Goal: Task Accomplishment & Management: Manage account settings

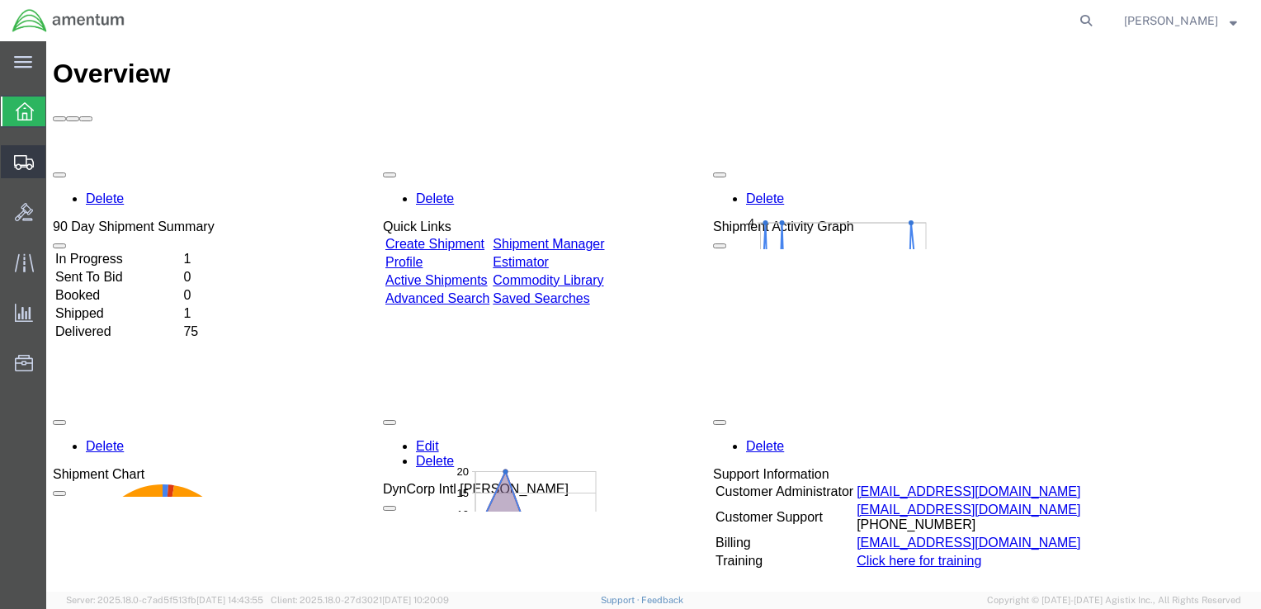
click at [0, 0] on span "Shipment Manager" at bounding box center [0, 0] width 0 height 0
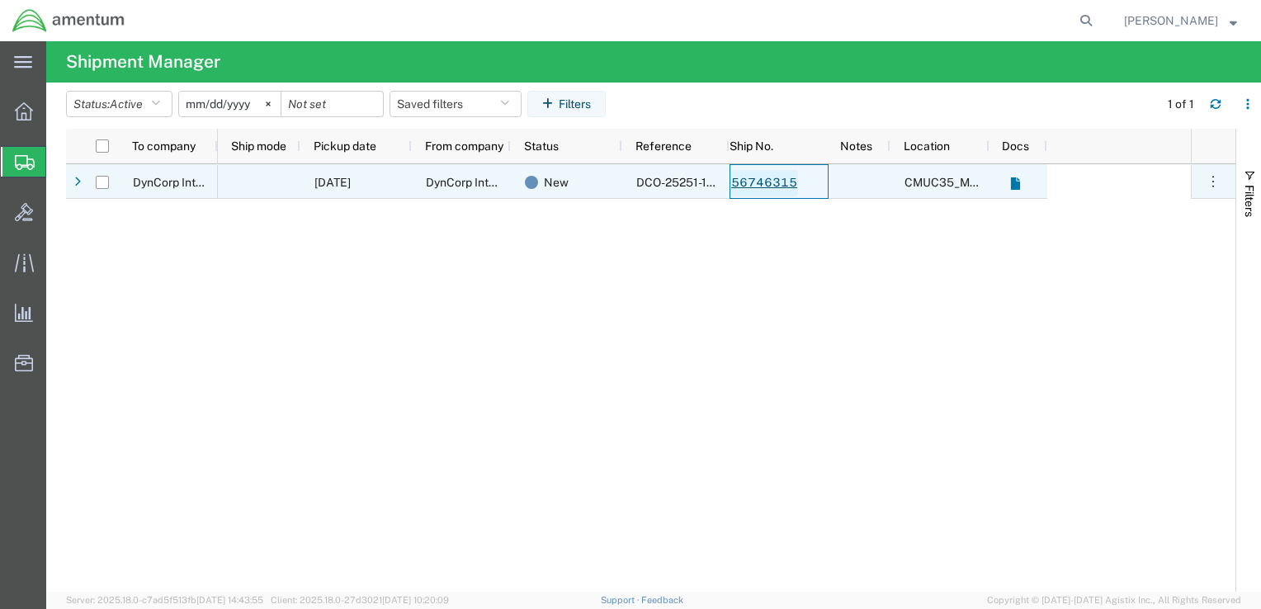
click at [759, 180] on link "56746315" at bounding box center [764, 183] width 68 height 26
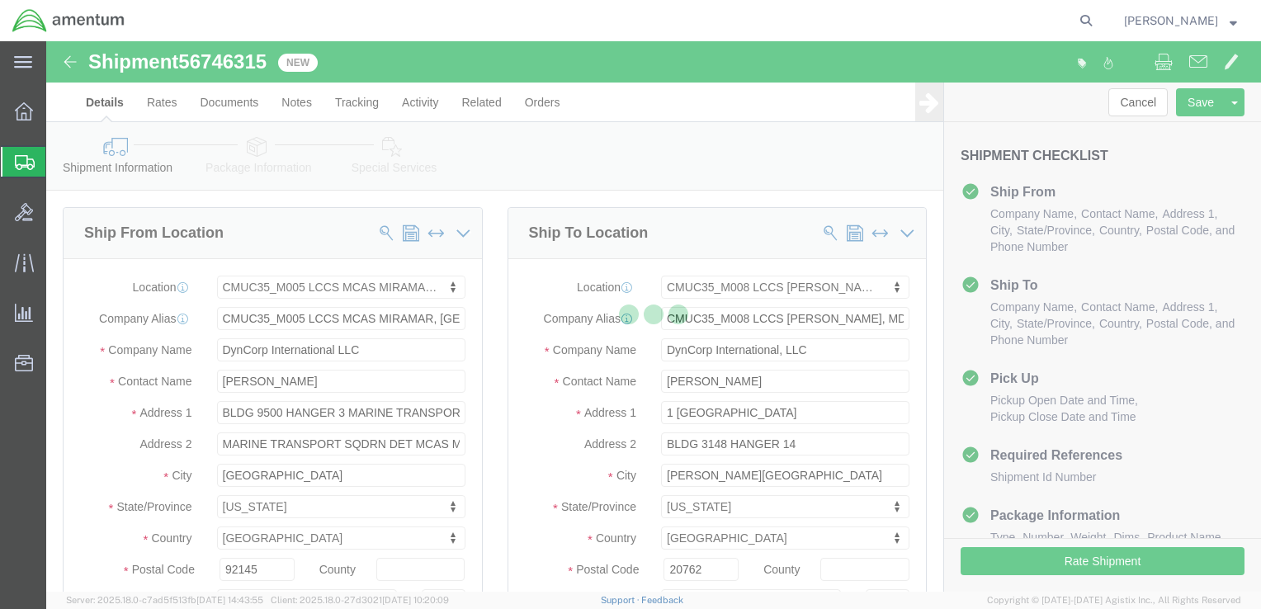
select select "42653"
select select "42655"
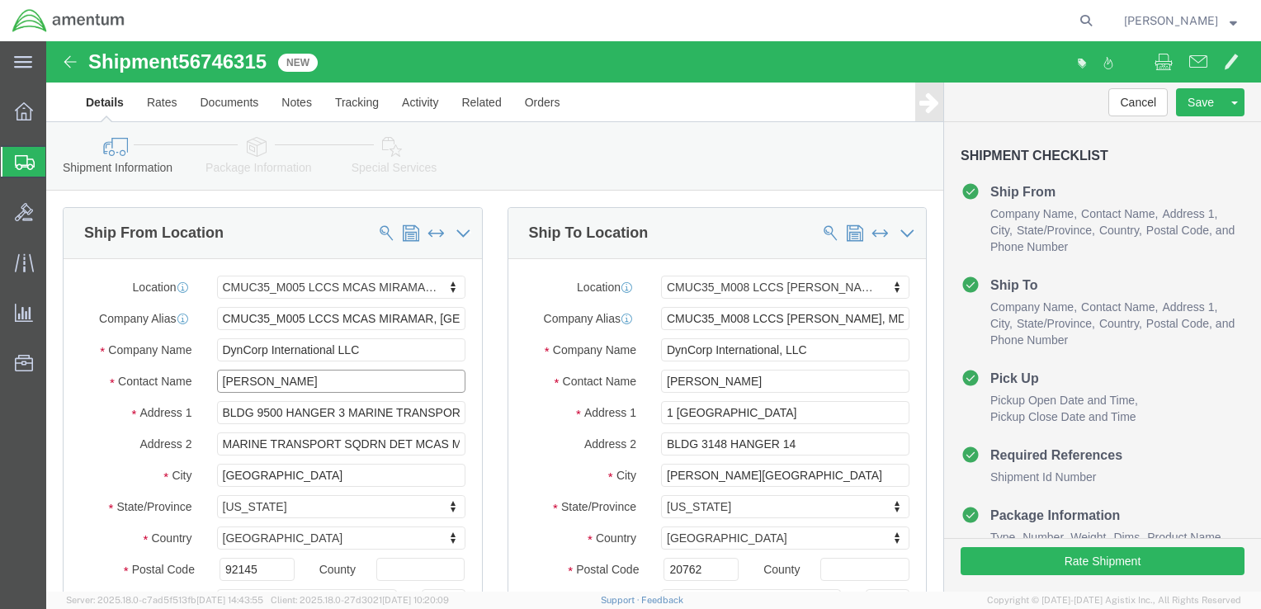
click input "[PERSON_NAME]"
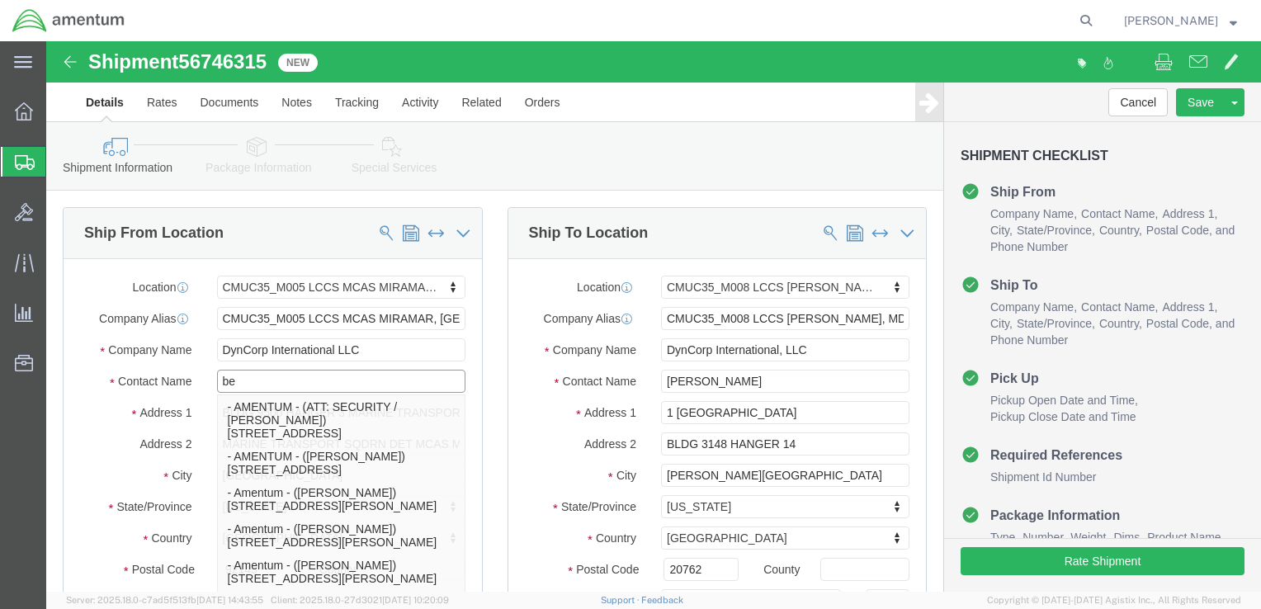
type input "ben"
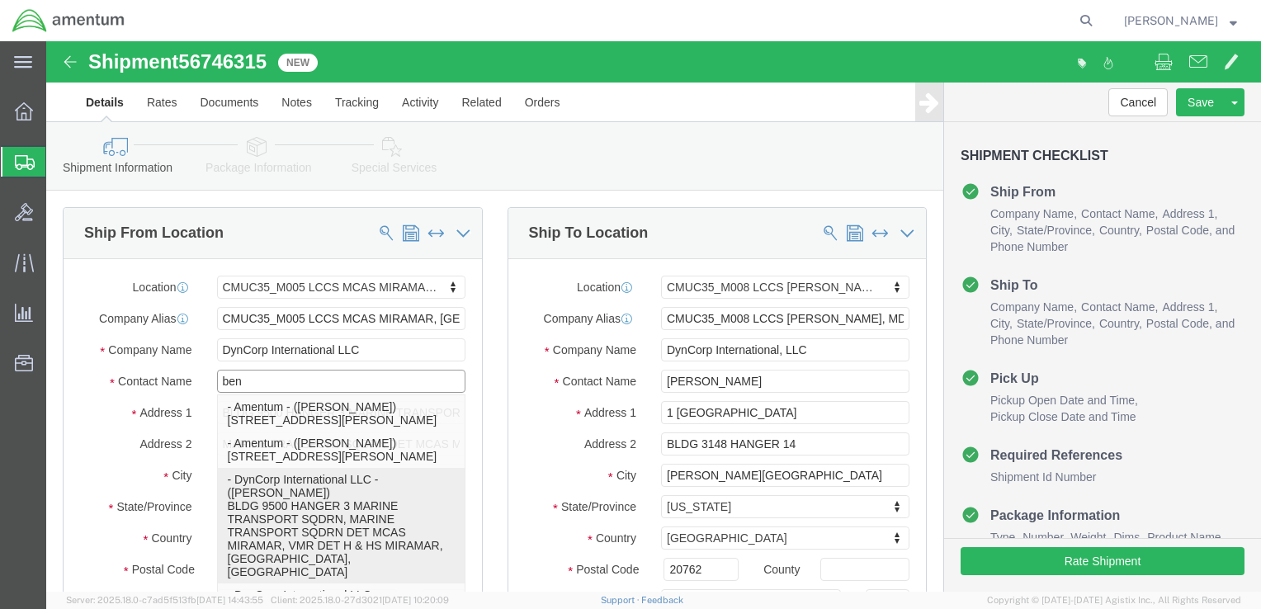
click p "- DynCorp International LLC - ([PERSON_NAME]) BLDG 9500 HANGER 3 MARINE TRANSPO…"
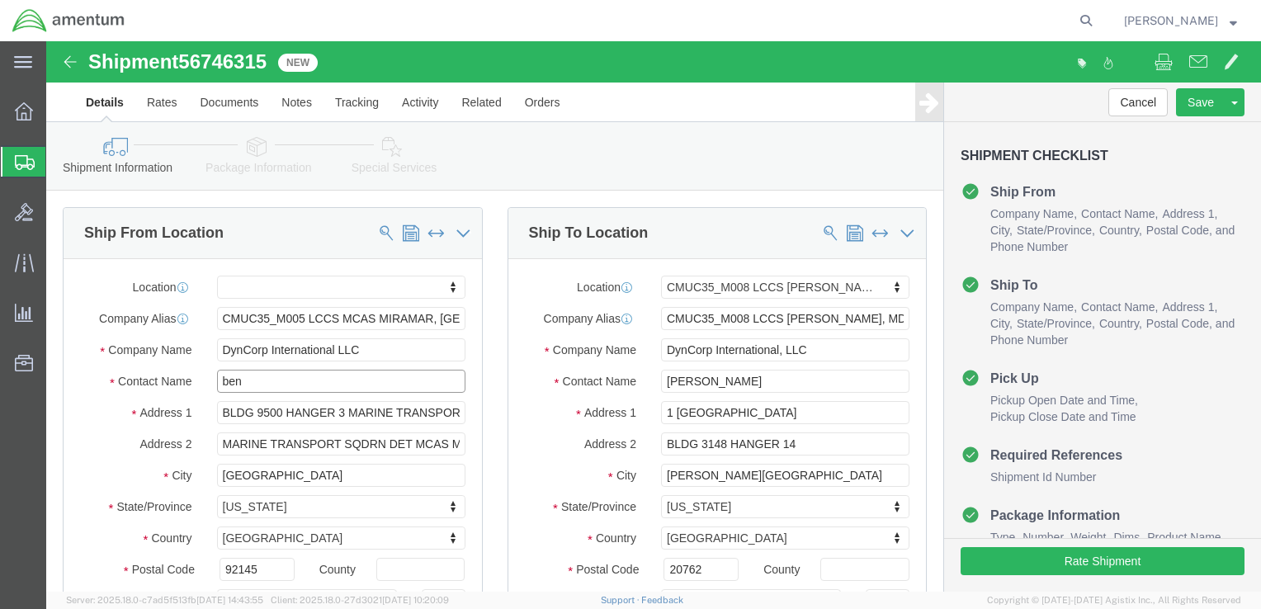
select select
select select "CA"
click input "BLDG 9500 HANGER 3 MARINE TRANSPORT SQDRN"
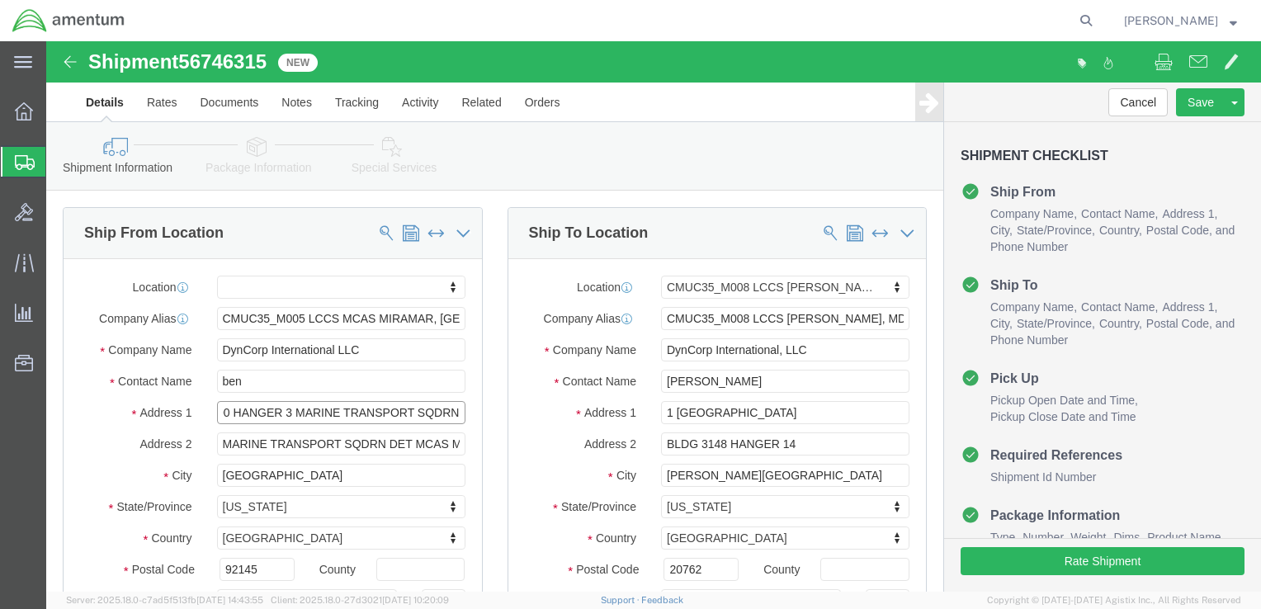
drag, startPoint x: 297, startPoint y: 374, endPoint x: 462, endPoint y: 374, distance: 165.0
click div "Ship From Location Location My Profile Location [PHONE_NUMBER] [PHONE_NUMBER] […"
type input "BLDG 9500 HANGER 3"
drag, startPoint x: 366, startPoint y: 401, endPoint x: 22, endPoint y: 409, distance: 344.1
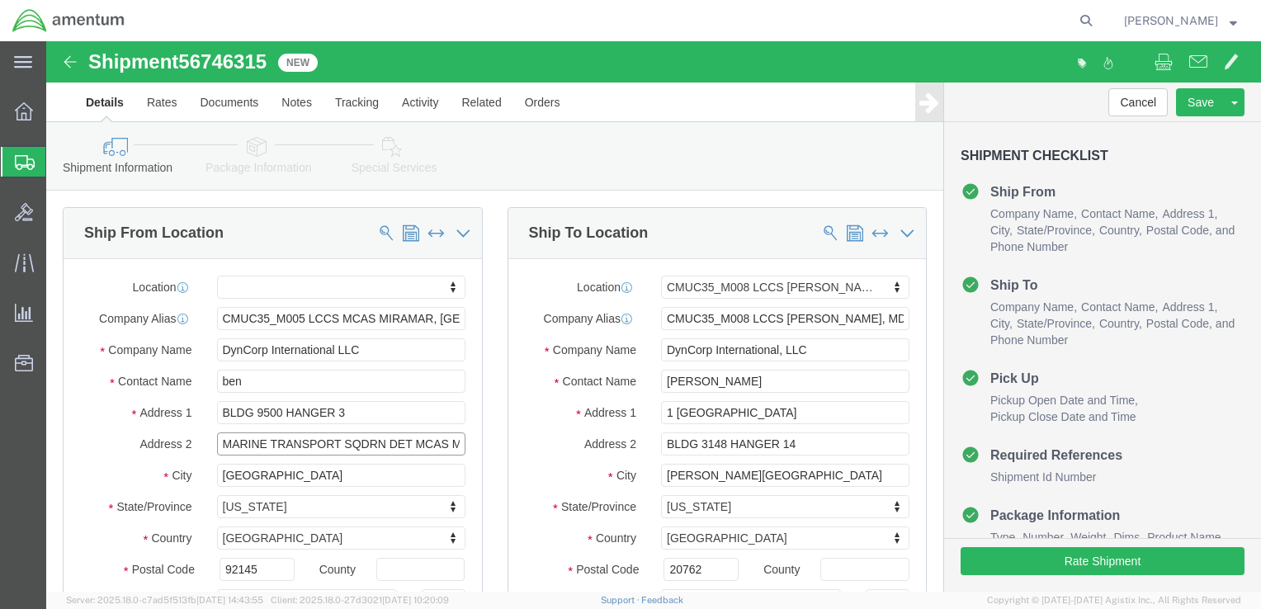
click div "Address 2 MARINE TRANSPORT SQDRN DET MCAS MIRAMAR, VMR DET H & HS MIRAMAR"
drag, startPoint x: 337, startPoint y: 404, endPoint x: 346, endPoint y: 401, distance: 9.7
click input "MCAS MIRAMAR, VMR DET H & HS MIRAMAR"
click input "MCAS MIRAMAR, VMR DET H& HS MIRAMAR"
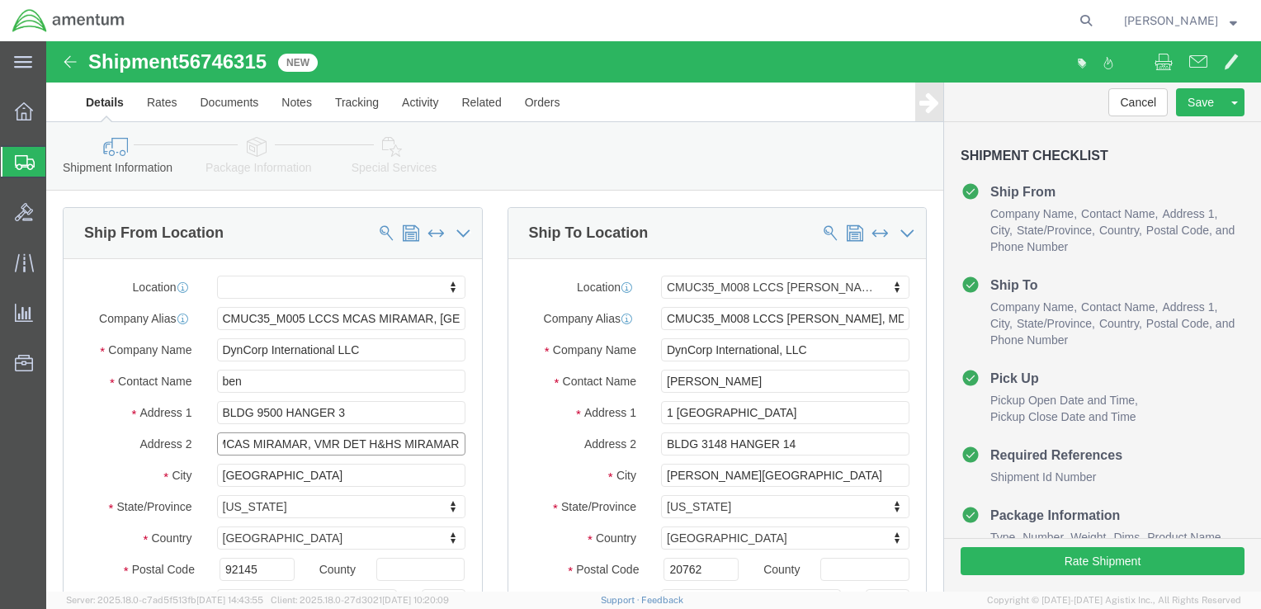
drag, startPoint x: 393, startPoint y: 403, endPoint x: 431, endPoint y: 400, distance: 38.9
click div "Ship From Location Location My Profile Location [PHONE_NUMBER] [PHONE_NUMBER] […"
type input "MCAS MIRAMAR, VMR DET H&HS MIRAMAR"
click input "[GEOGRAPHIC_DATA]"
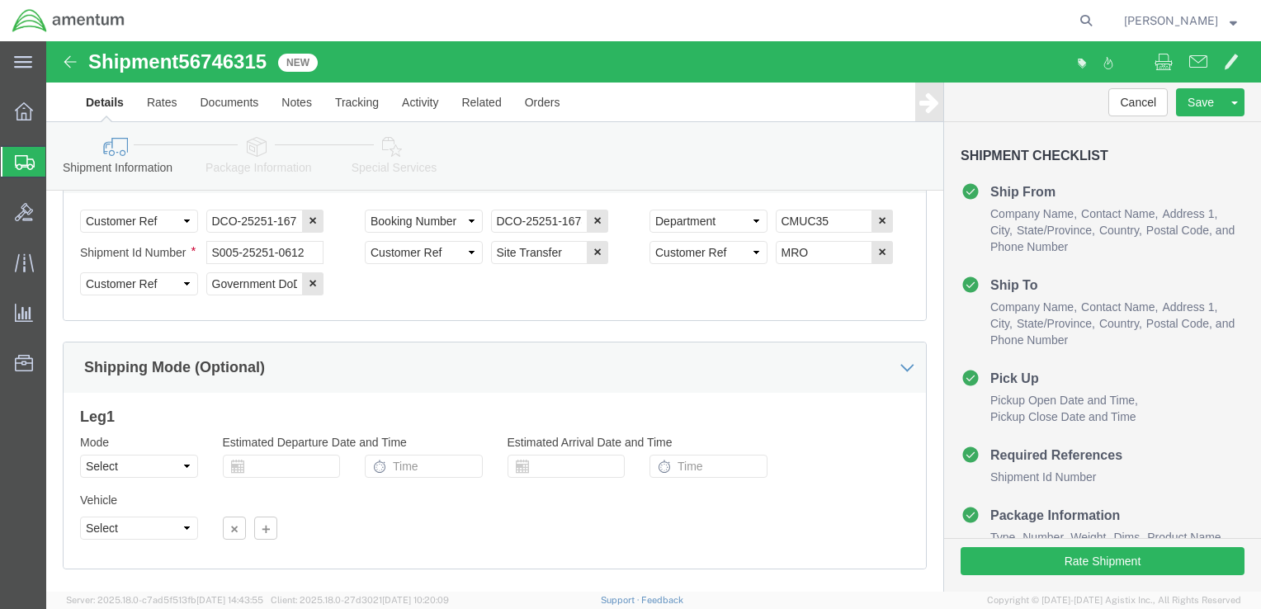
scroll to position [943, 0]
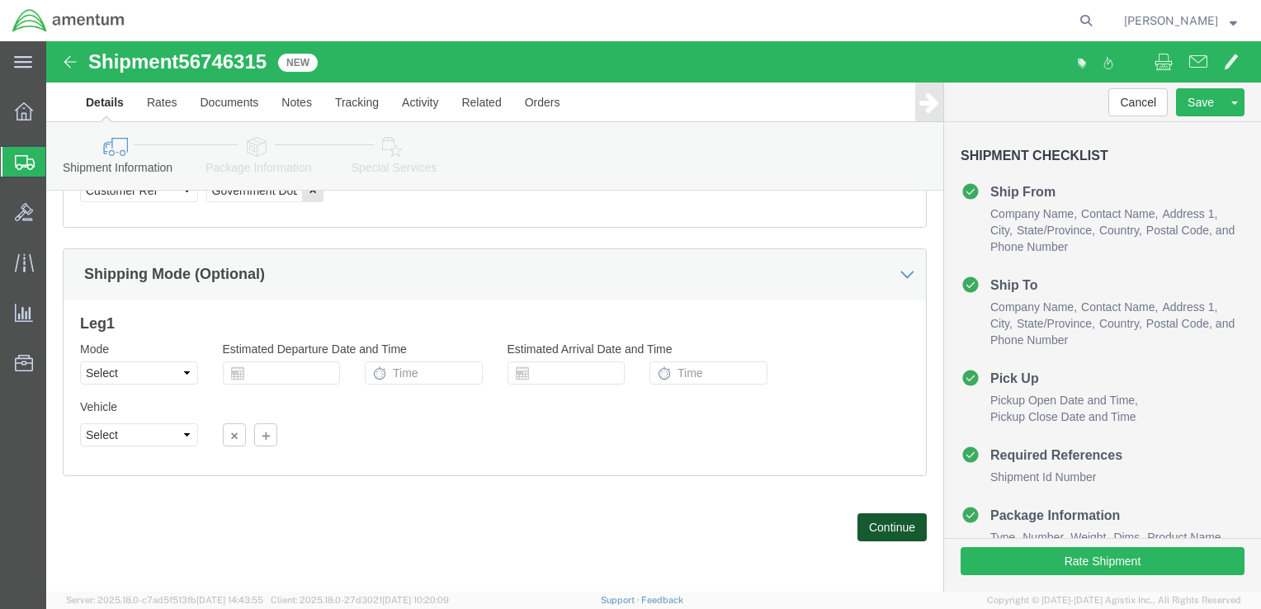
click button "Continue"
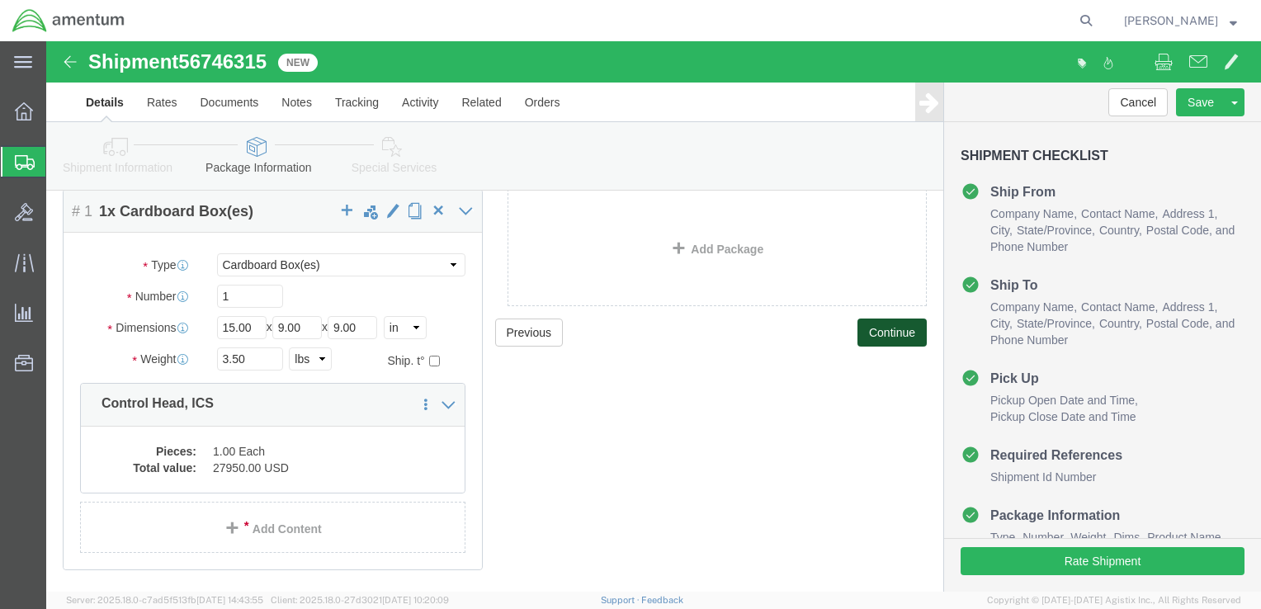
scroll to position [142, 0]
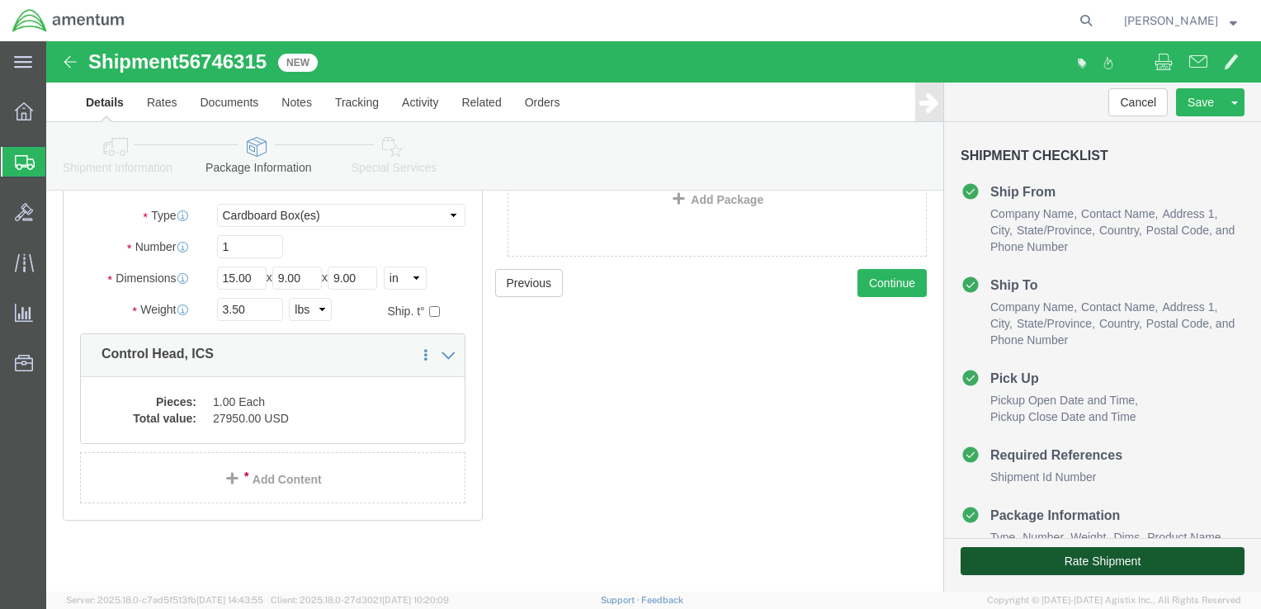
click button "Rate Shipment"
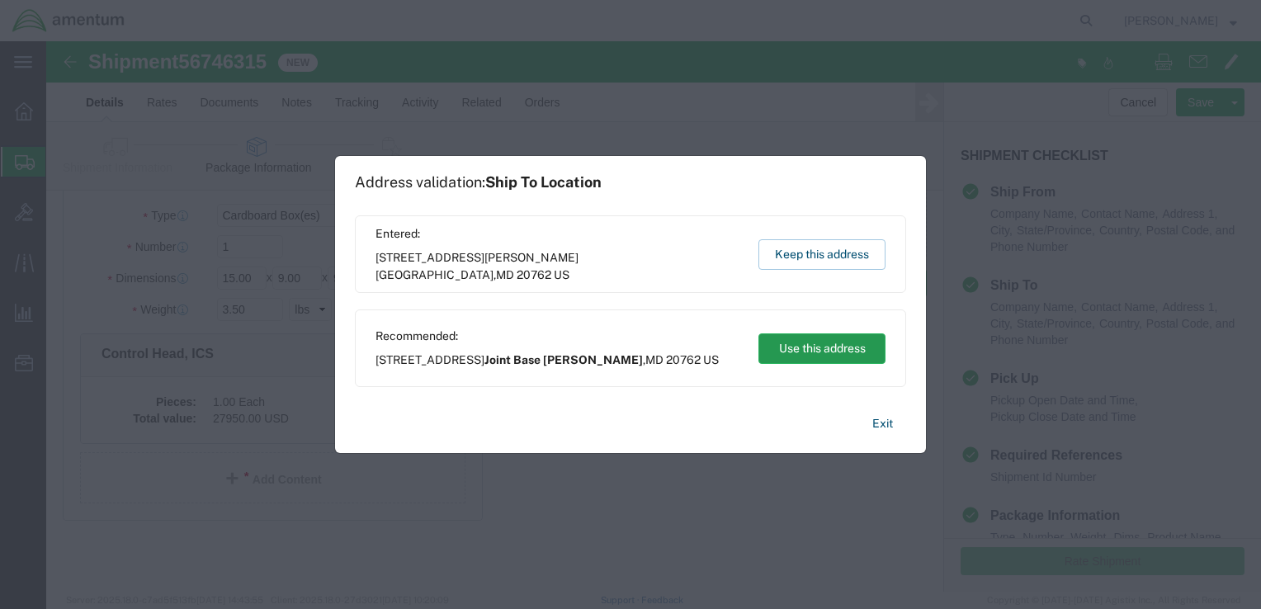
click at [799, 351] on button "Use this address" at bounding box center [821, 348] width 127 height 31
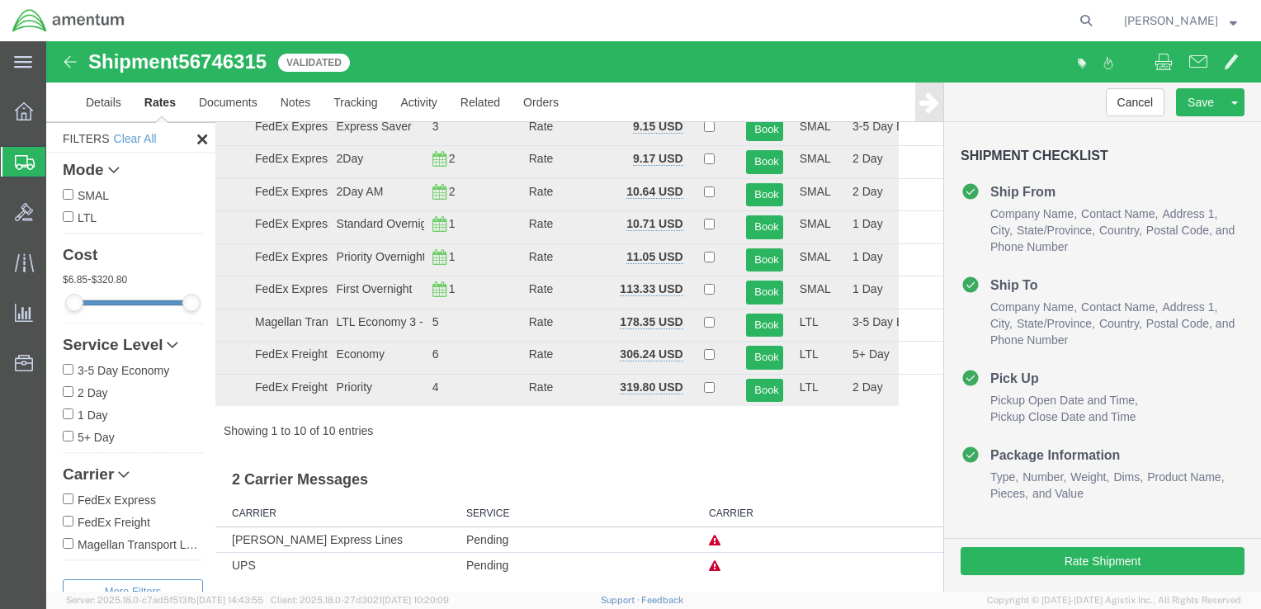
scroll to position [0, 0]
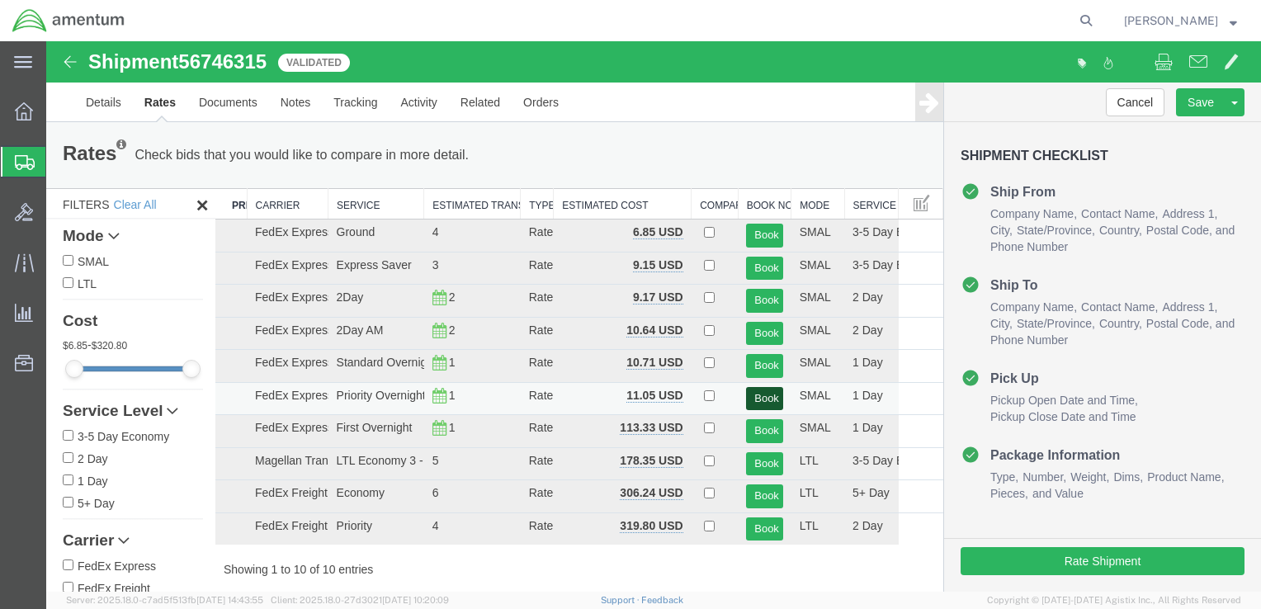
click at [759, 395] on button "Book" at bounding box center [764, 399] width 36 height 24
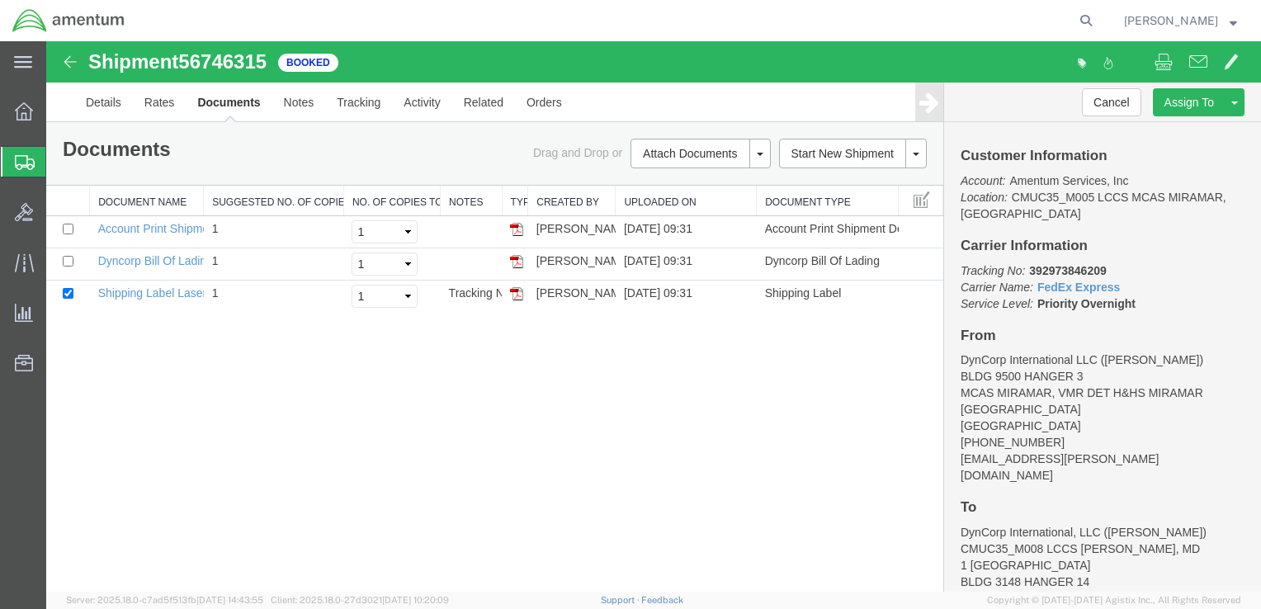
click at [611, 410] on div "Shipment 56746315 3 of 3 Booked Details Rates Documents Notes Tracking Activity…" at bounding box center [653, 316] width 1214 height 550
click at [157, 291] on link "Shipping Label Laser" at bounding box center [152, 292] width 109 height 13
drag, startPoint x: 1054, startPoint y: 61, endPoint x: 152, endPoint y: 255, distance: 922.4
click at [152, 255] on link "Dyncorp Bill Of Lading" at bounding box center [155, 260] width 115 height 13
click at [1073, 271] on b "392973846209" at bounding box center [1067, 270] width 77 height 13
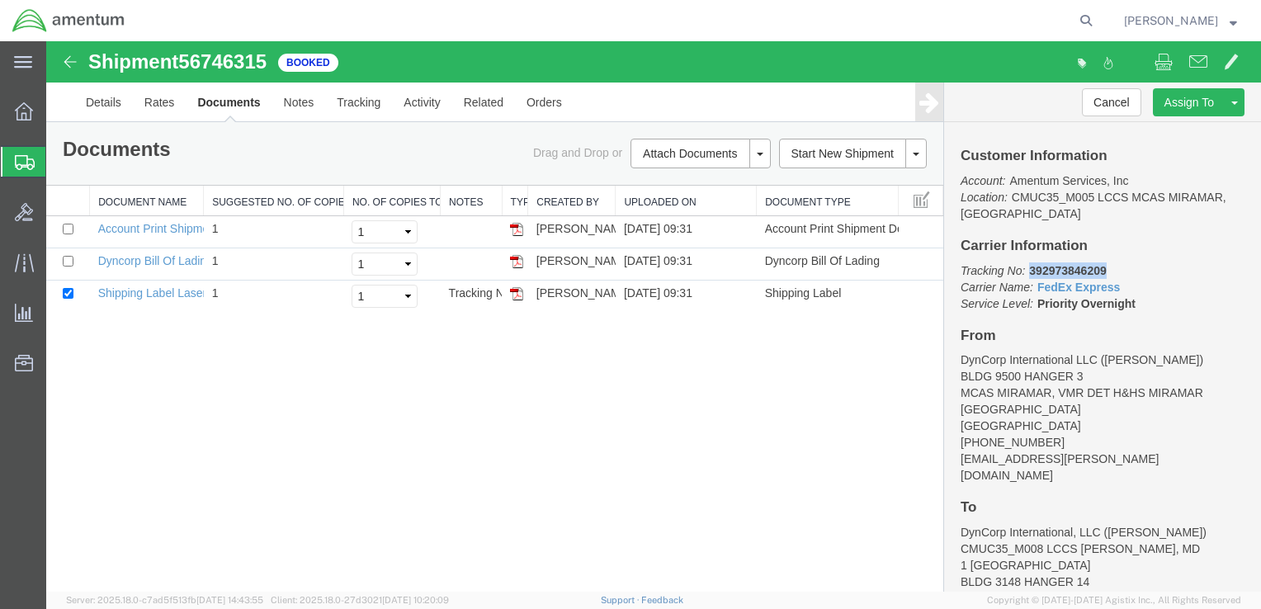
click at [1073, 271] on b "392973846209" at bounding box center [1067, 270] width 77 height 13
